Goal: Communication & Community: Answer question/provide support

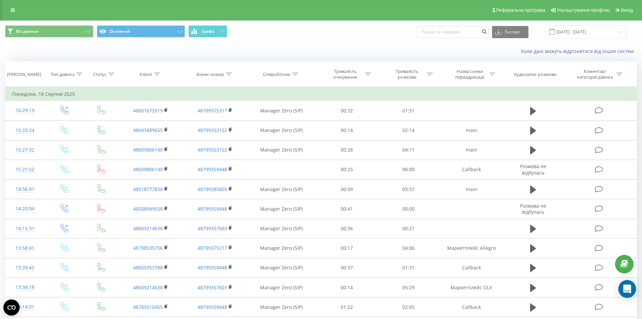
click at [628, 294] on div "Open Intercom Messenger" at bounding box center [628, 289] width 18 height 18
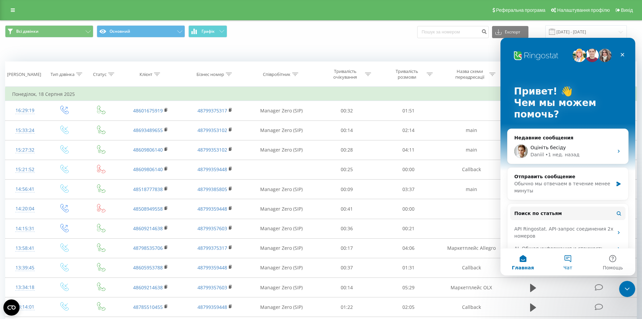
click at [569, 259] on button "Чат" at bounding box center [567, 261] width 45 height 27
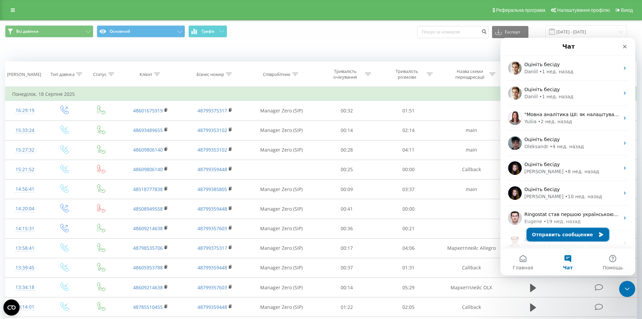
click at [555, 236] on button "Отправить сообщение" at bounding box center [568, 234] width 83 height 13
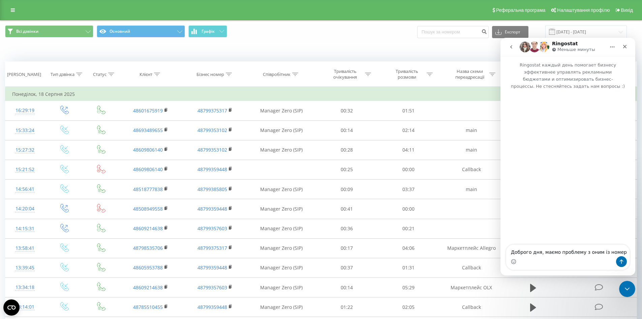
click at [585, 252] on textarea "Доброго дня, маємо проблему з оним із номер" at bounding box center [567, 249] width 123 height 11
click at [615, 250] on textarea "Доброго дня, маємо проблему з одним із номер" at bounding box center [567, 247] width 123 height 18
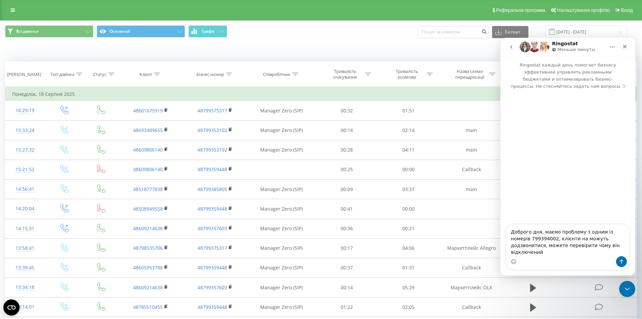
type textarea "Доброго дня, маємо проблему з одним із номерів 799394002, клієнти на можуть дод…"
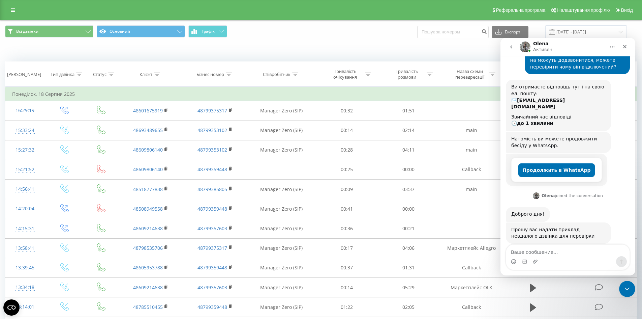
scroll to position [57, 0]
type textarea "як це зробити?"
click at [17, 9] on link at bounding box center [13, 9] width 12 height 9
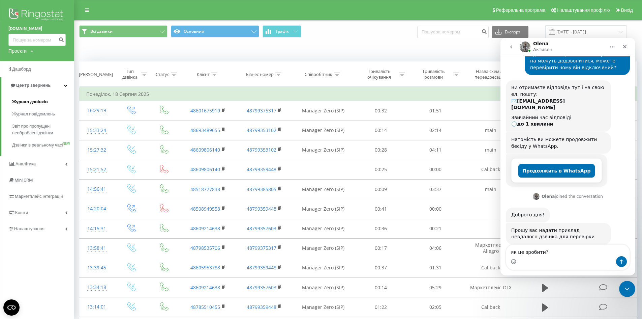
click at [30, 100] on span "Журнал дзвінків" at bounding box center [30, 101] width 36 height 7
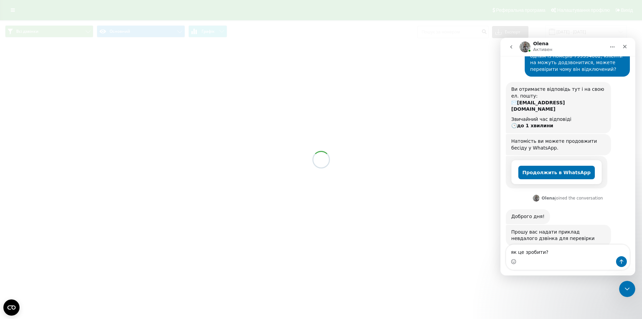
scroll to position [57, 0]
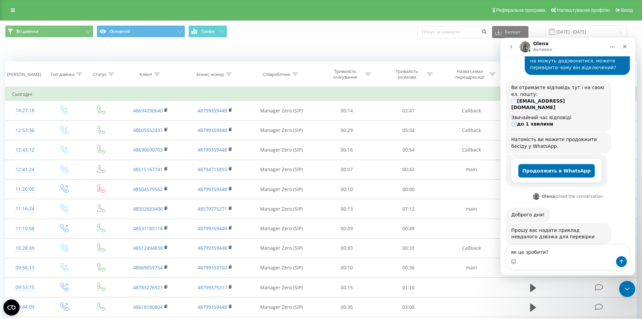
click at [568, 255] on textarea "як це зробити?" at bounding box center [567, 249] width 123 height 11
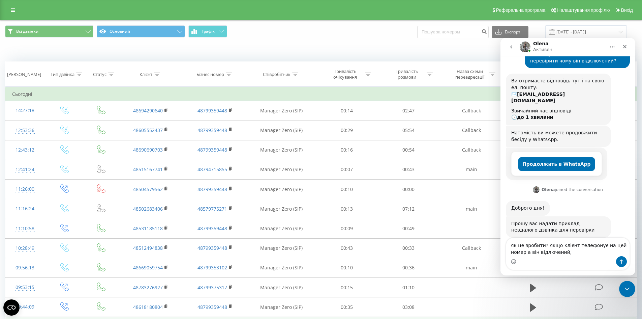
type textarea "як це зробити? якщо клієнт телефонує на цей номер а він відлючений"
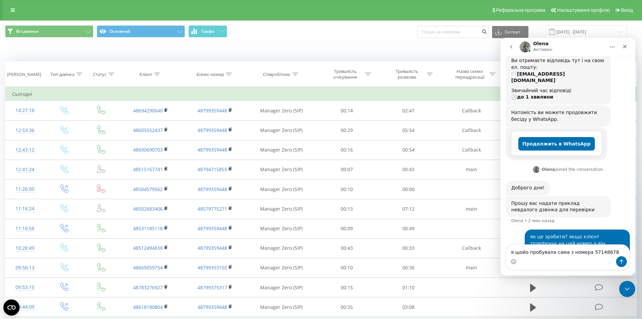
type textarea "я щойо пробувала сама з номера 571486788"
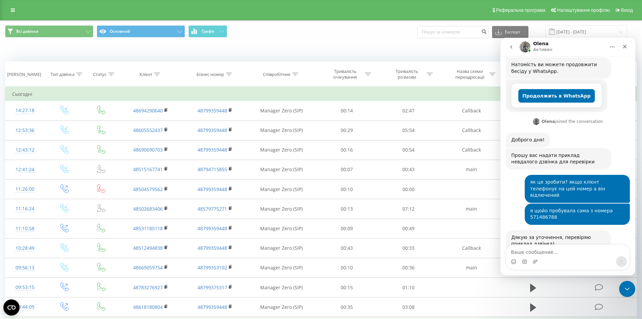
scroll to position [133, 0]
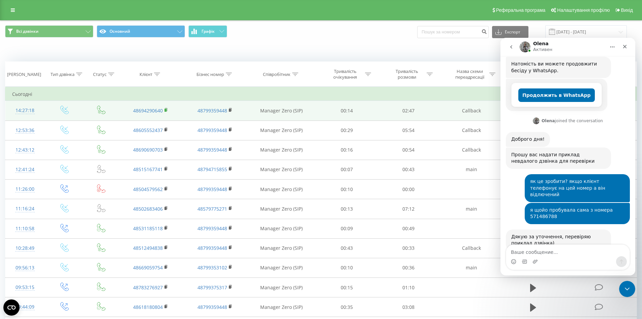
click at [165, 108] on icon at bounding box center [166, 109] width 2 height 3
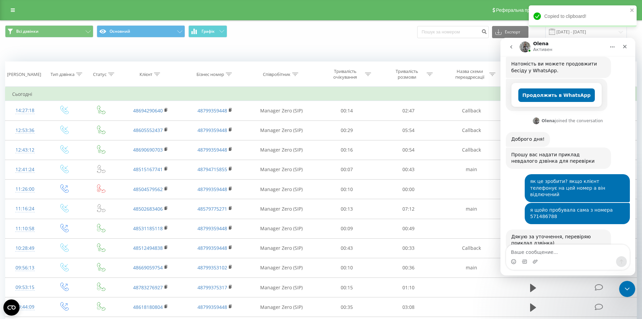
drag, startPoint x: 536, startPoint y: 257, endPoint x: 536, endPoint y: 252, distance: 4.4
click at [536, 257] on div "Мессенджер Intercom" at bounding box center [535, 261] width 5 height 11
click at [536, 252] on textarea "Ваше сообщение..." at bounding box center [567, 249] width 123 height 11
paste textarea "48694290640"
type textarea "48694290640 це номер клієнта"
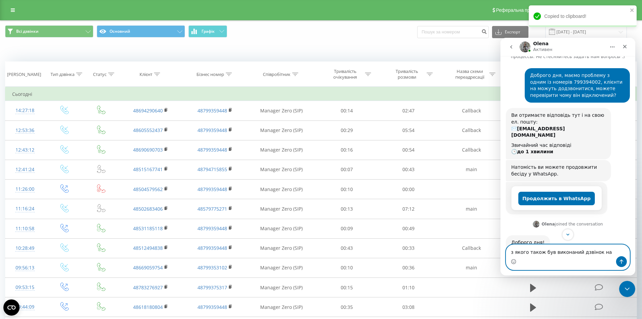
scroll to position [18, 0]
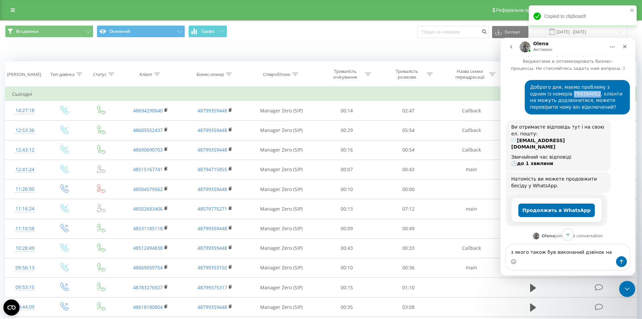
drag, startPoint x: 546, startPoint y: 86, endPoint x: 568, endPoint y: 88, distance: 22.7
click at [568, 88] on div "Доброго дня, маємо проблему з одним із номерів 799394002, клієнти на можуть дод…" at bounding box center [577, 97] width 94 height 26
copy div "799394002"
click at [603, 255] on textarea "з якого також був виконаний дзвінок на" at bounding box center [567, 249] width 123 height 11
paste textarea "799394002"
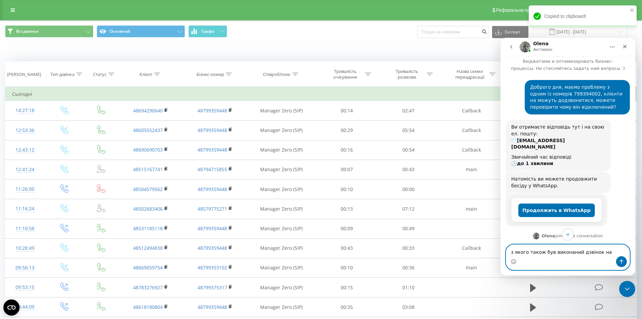
type textarea "з якого також був виконаний дзвінок на 799394002"
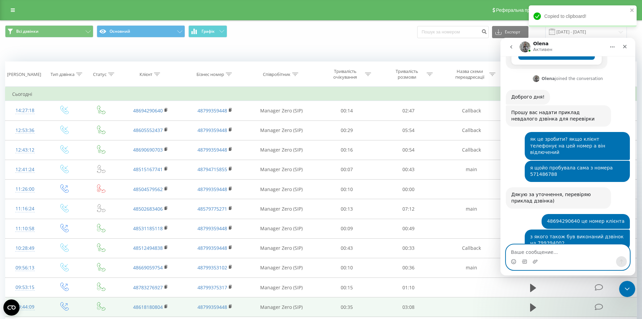
scroll to position [195, 0]
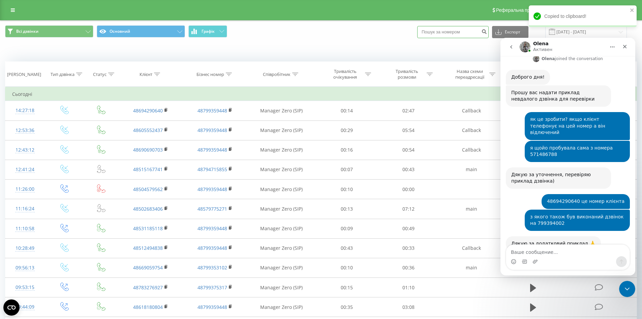
click at [444, 34] on input at bounding box center [452, 32] width 71 height 12
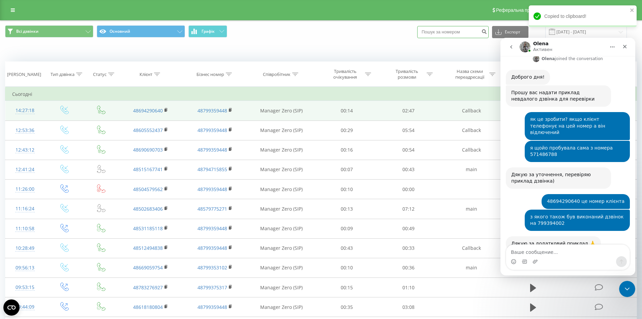
type input "883 249 227"
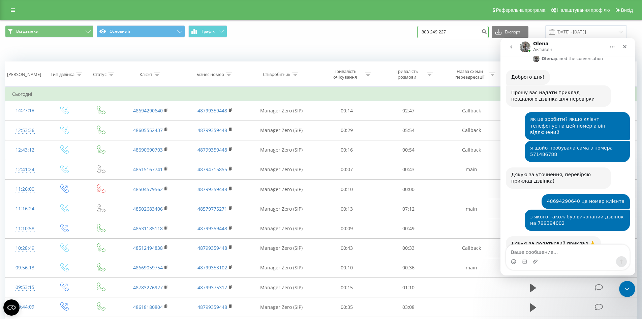
drag, startPoint x: 460, startPoint y: 30, endPoint x: 400, endPoint y: 33, distance: 60.4
click at [400, 33] on div "Всі дзвінки Основний Графік 883 249 227 Експорт .csv .xls .xlsx 21.07.2025 - 21…" at bounding box center [321, 31] width 632 height 13
click at [456, 34] on input at bounding box center [452, 32] width 71 height 12
click at [388, 44] on div "Коли дані можуть відрізнятися вiд інших систем" at bounding box center [320, 51] width 641 height 16
drag, startPoint x: 449, startPoint y: 26, endPoint x: 444, endPoint y: 29, distance: 6.5
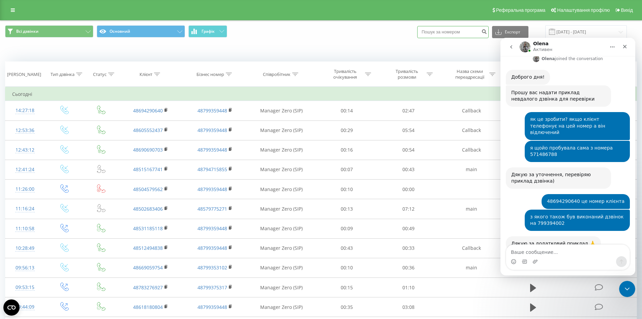
click at [446, 29] on input at bounding box center [452, 32] width 71 height 12
paste input "883 249 227"
type input "883 249 227"
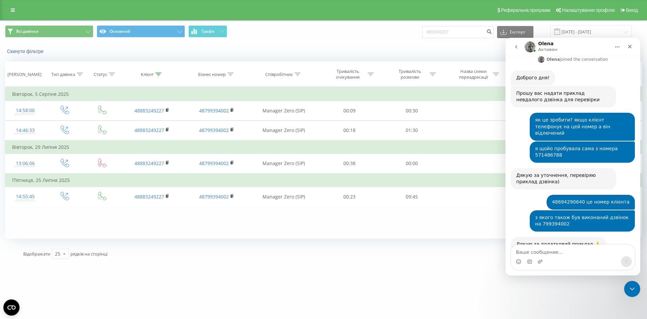
scroll to position [195, 0]
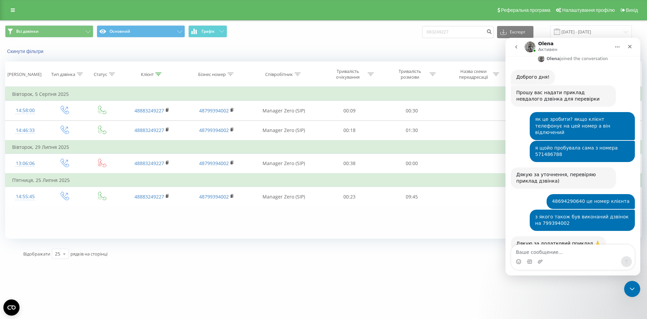
click at [395, 260] on div "1 - 4 з 4 1" at bounding box center [464, 254] width 297 height 20
click at [207, 227] on div "Фільтрувати за умовою Дорівнює Введіть значення Скасувати OK Фільтрувати за умо…" at bounding box center [323, 163] width 637 height 152
click at [559, 257] on div "Мессенджер Intercom" at bounding box center [572, 261] width 123 height 11
click at [557, 251] on textarea "Ваше сообщение..." at bounding box center [572, 249] width 123 height 11
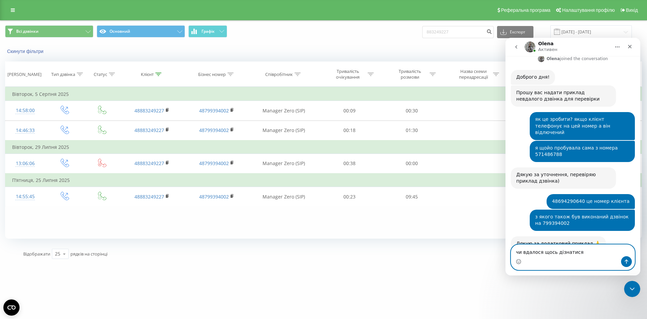
type textarea "чи вдалося щось дізнатися?"
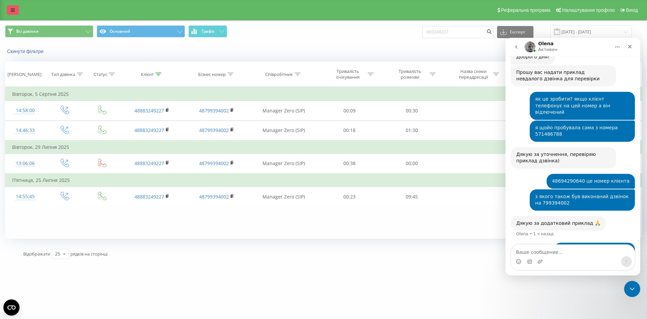
click at [12, 9] on icon at bounding box center [13, 10] width 4 height 5
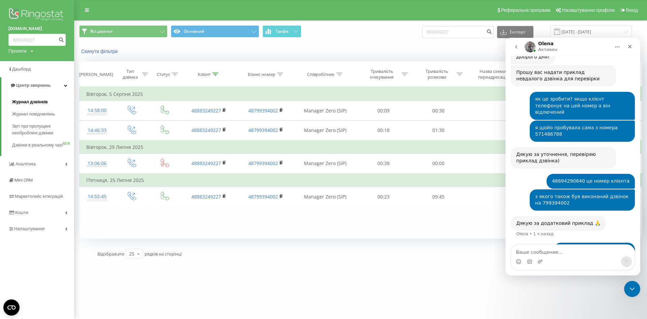
click at [24, 102] on span "Журнал дзвінків" at bounding box center [30, 101] width 36 height 7
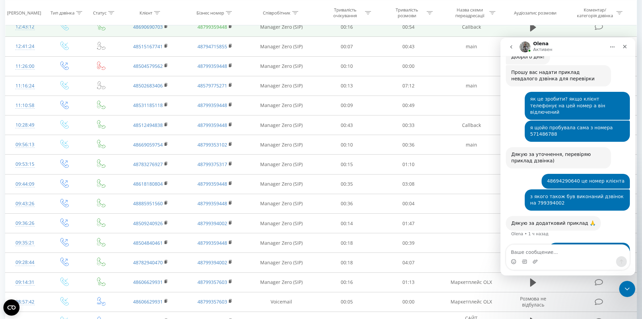
scroll to position [169, 0]
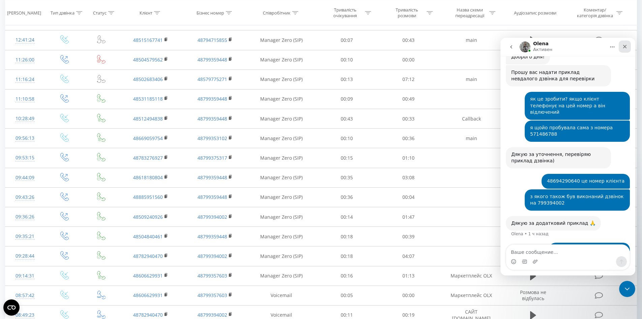
click at [626, 47] on icon "Закрыть" at bounding box center [625, 47] width 4 height 4
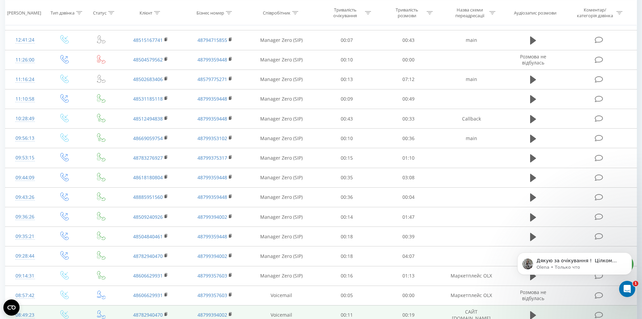
scroll to position [301, 0]
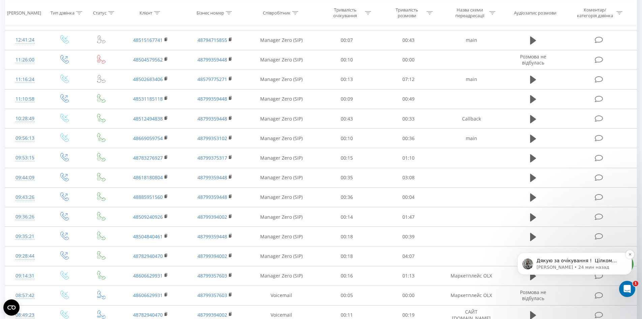
click at [543, 262] on p "Дякую за очікування ! ​ Цілком розуміємо складність ситуації, але на жаль пробл…" at bounding box center [580, 260] width 87 height 7
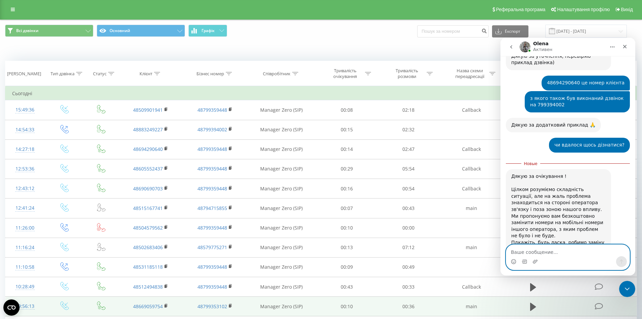
scroll to position [0, 0]
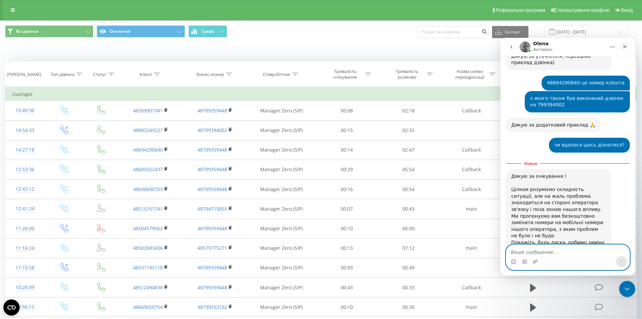
click at [533, 248] on textarea "Ваше сообщение..." at bounding box center [567, 249] width 123 height 11
type textarea "так, робимо заміну"
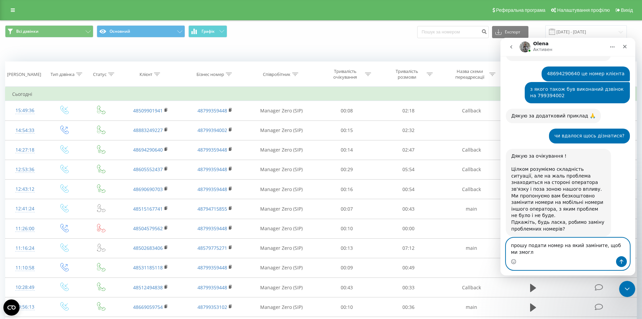
scroll to position [328, 0]
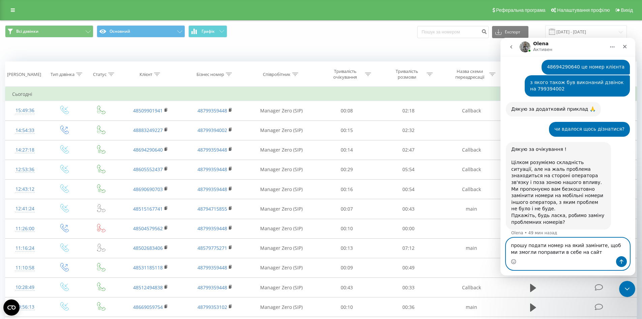
type textarea "прошу подати номер на який заміните, щоб ми змогли поправити в себе на сайті"
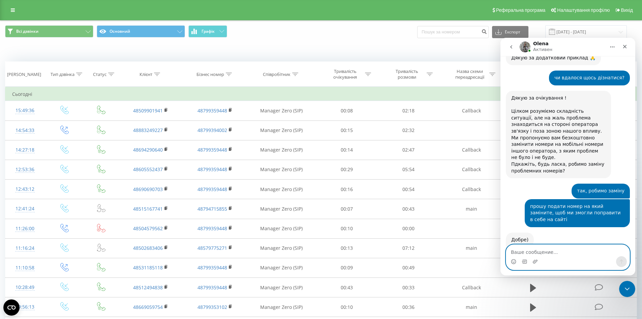
scroll to position [379, 0]
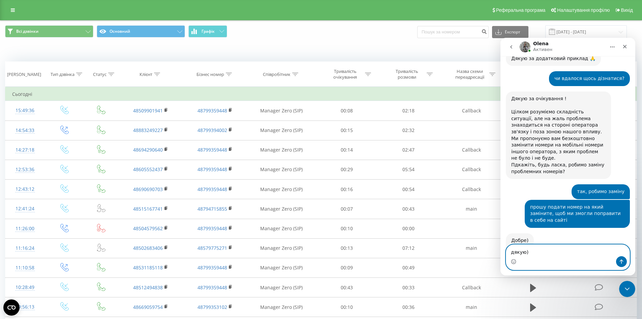
type textarea "дякую))"
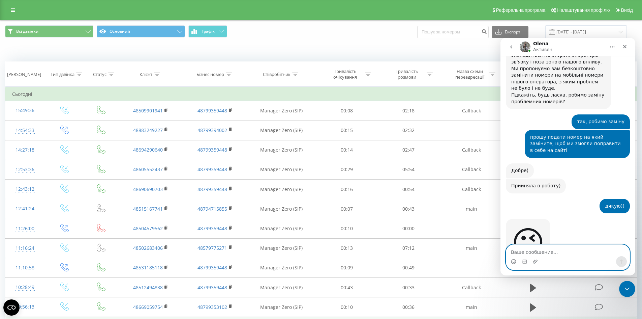
scroll to position [449, 0]
